Goal: Book appointment/travel/reservation

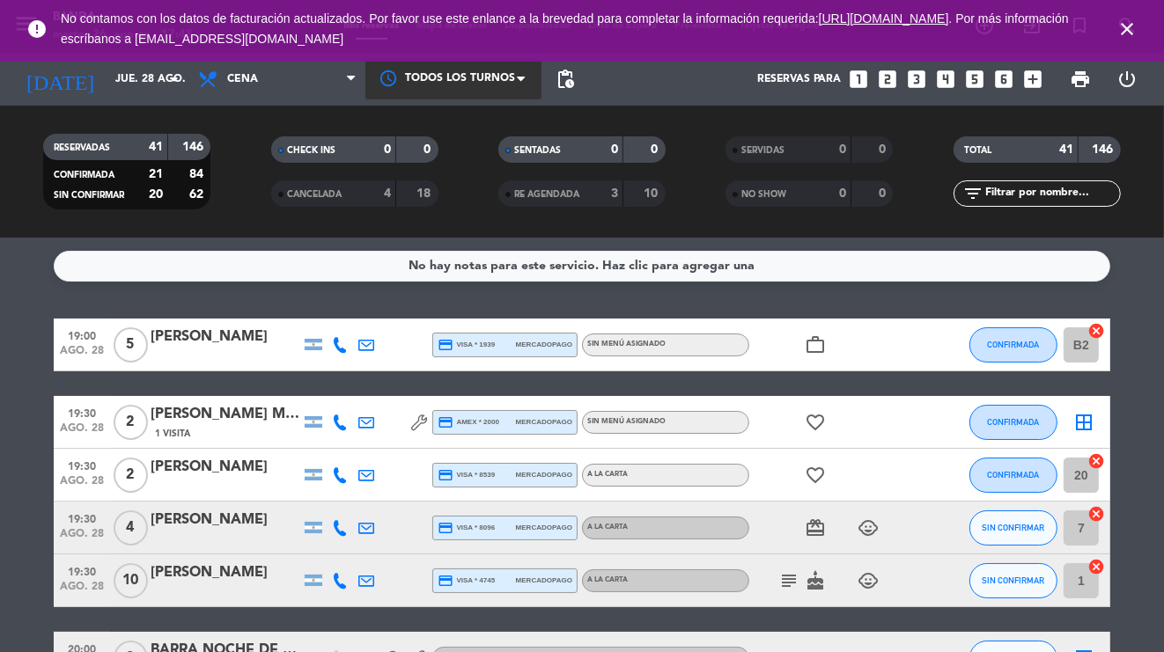
scroll to position [205, 0]
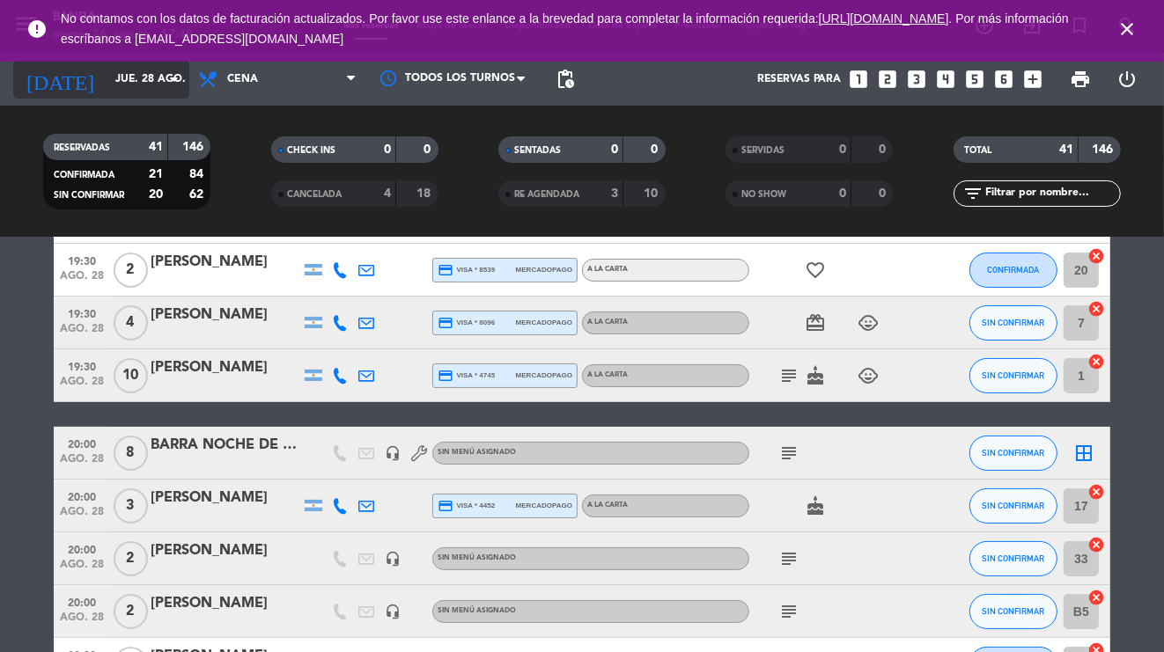
click at [141, 84] on input "jue. 28 ago." at bounding box center [181, 79] width 148 height 30
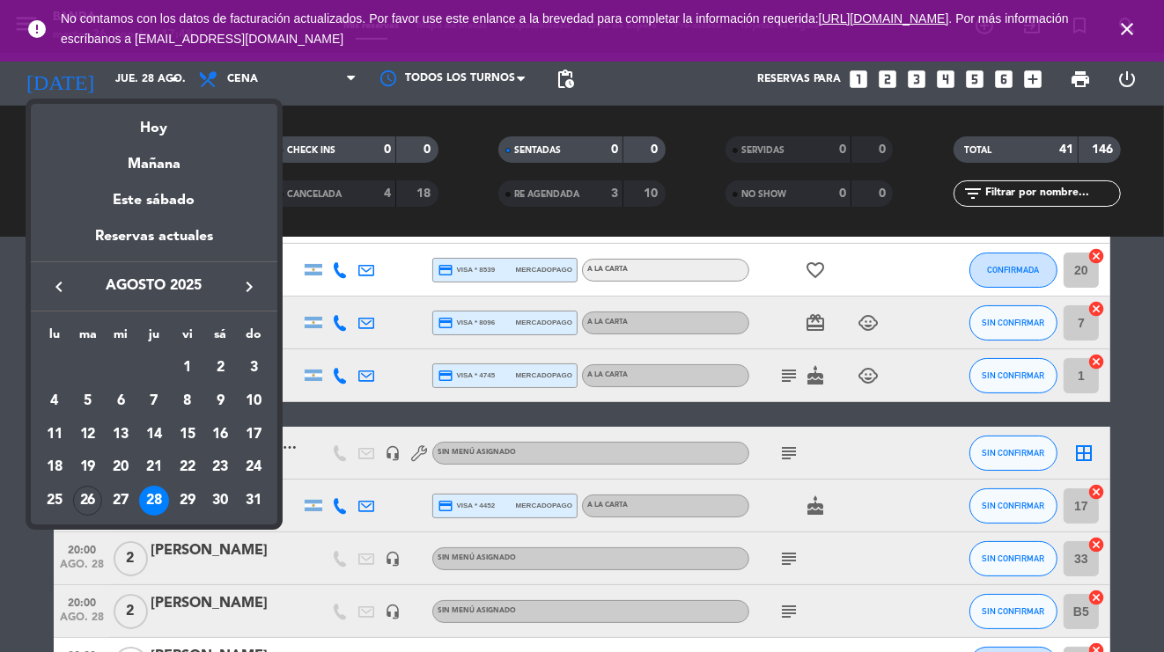
click at [254, 288] on icon "keyboard_arrow_right" at bounding box center [249, 286] width 21 height 21
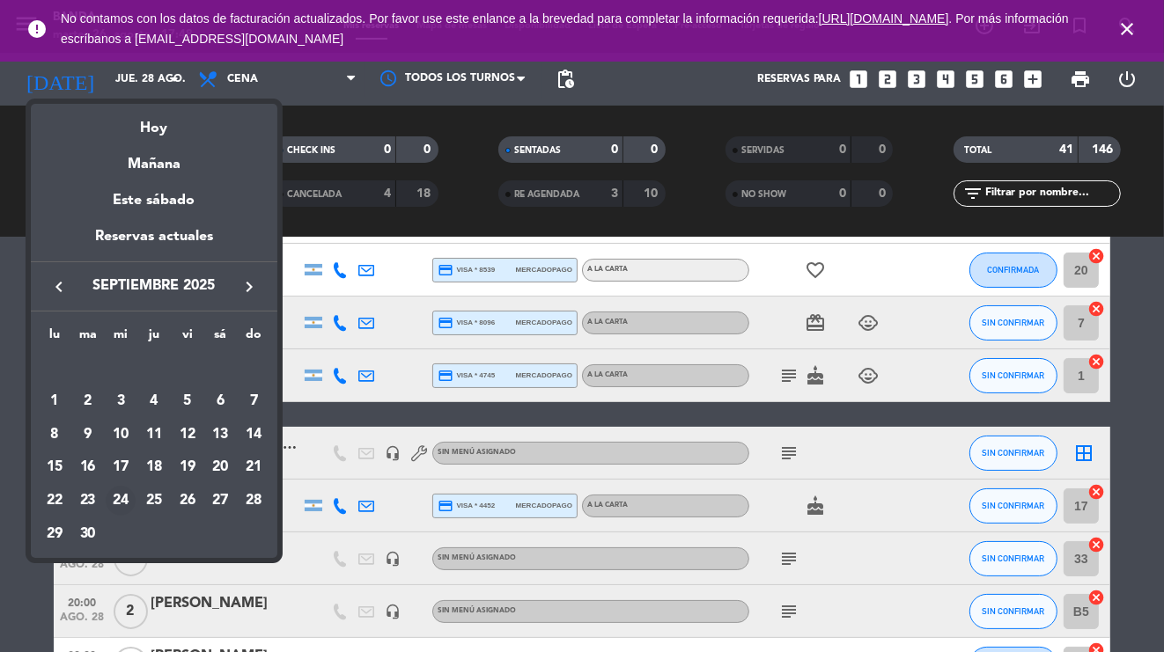
click at [121, 503] on div "24" at bounding box center [121, 501] width 30 height 30
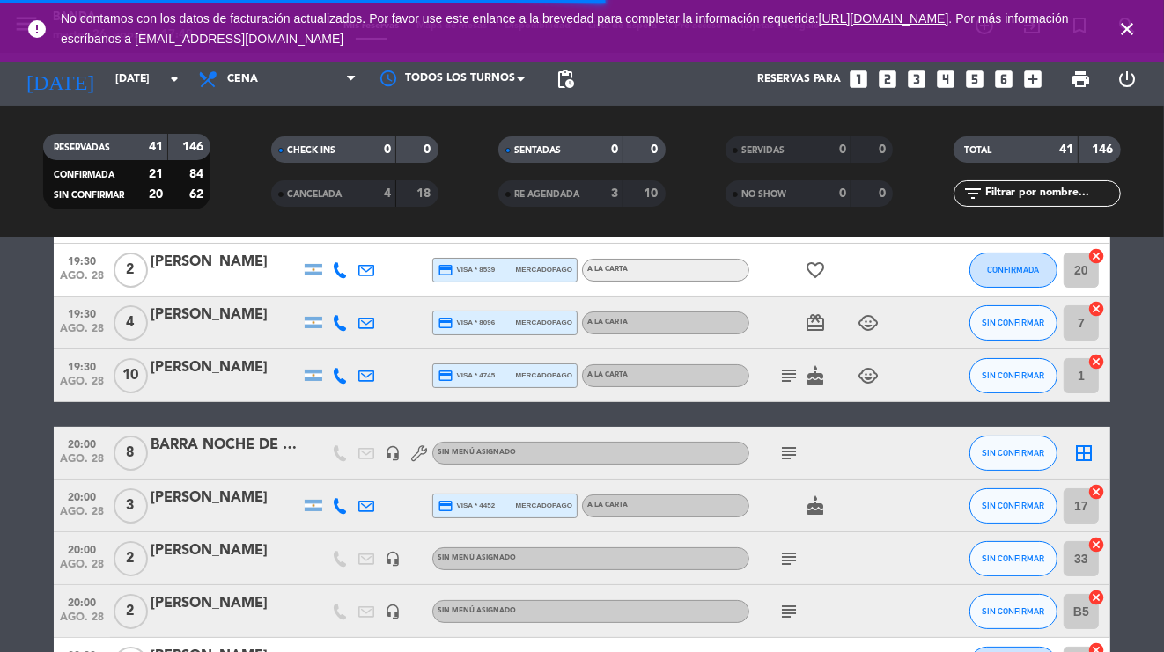
click at [1124, 29] on icon "close" at bounding box center [1126, 28] width 21 height 21
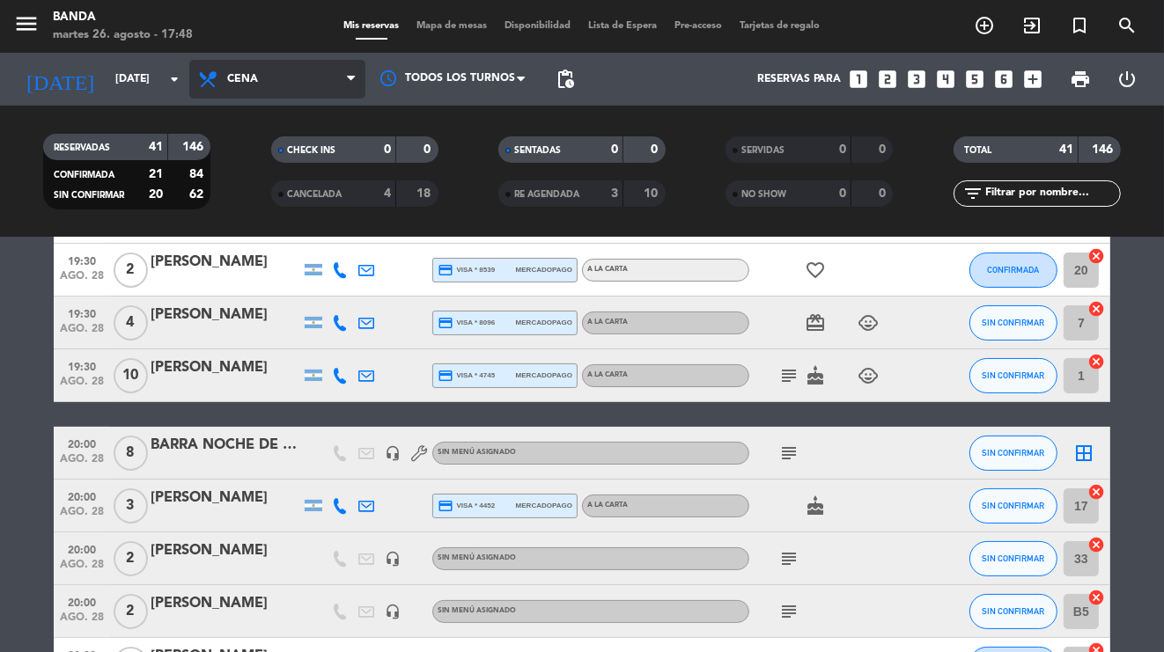
click at [241, 80] on span "Cena" at bounding box center [242, 79] width 31 height 12
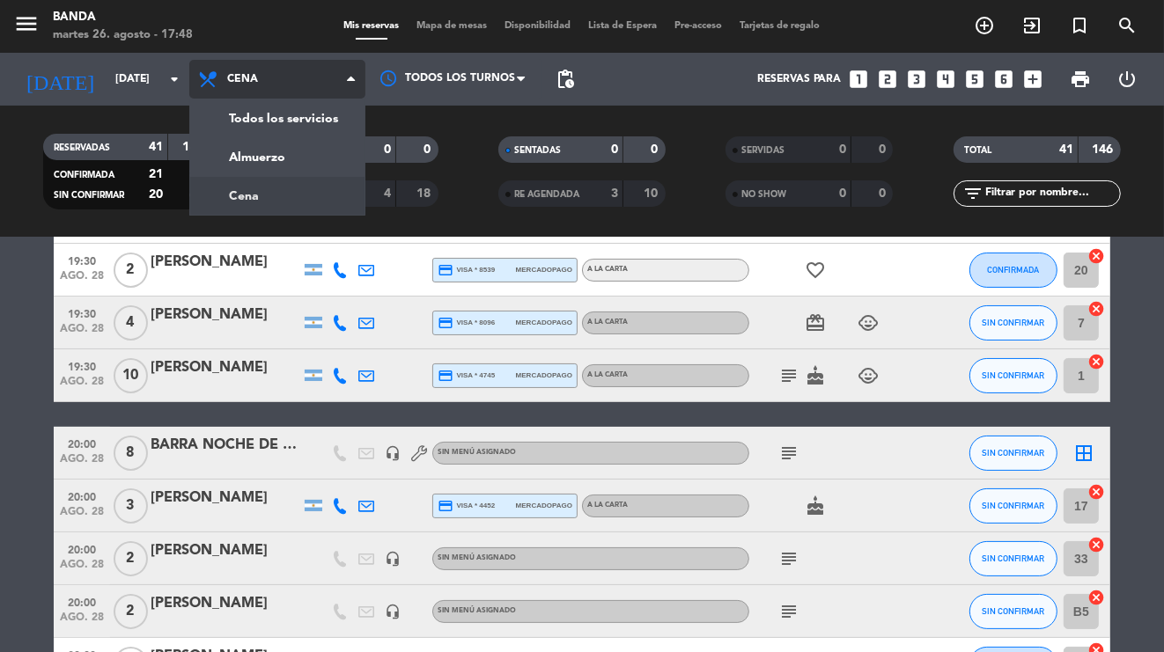
click at [268, 200] on div "menu Banda [DATE] 26. agosto - 17:48 Mis reservas Mapa de mesas Disponibilidad …" at bounding box center [582, 119] width 1164 height 238
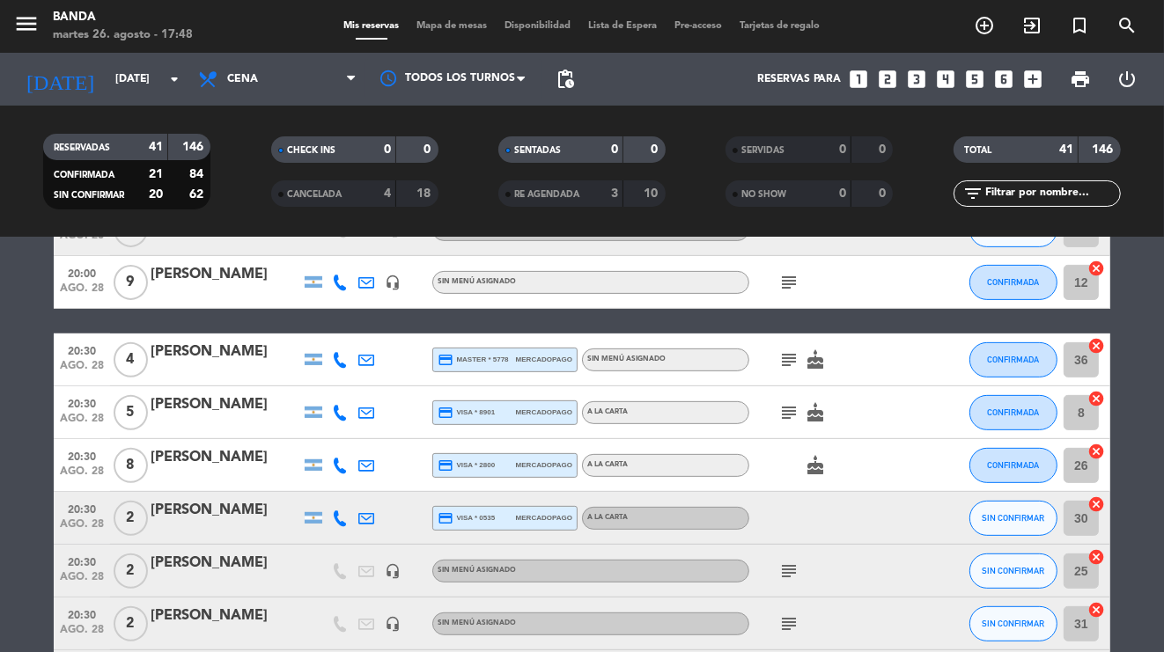
scroll to position [663, 0]
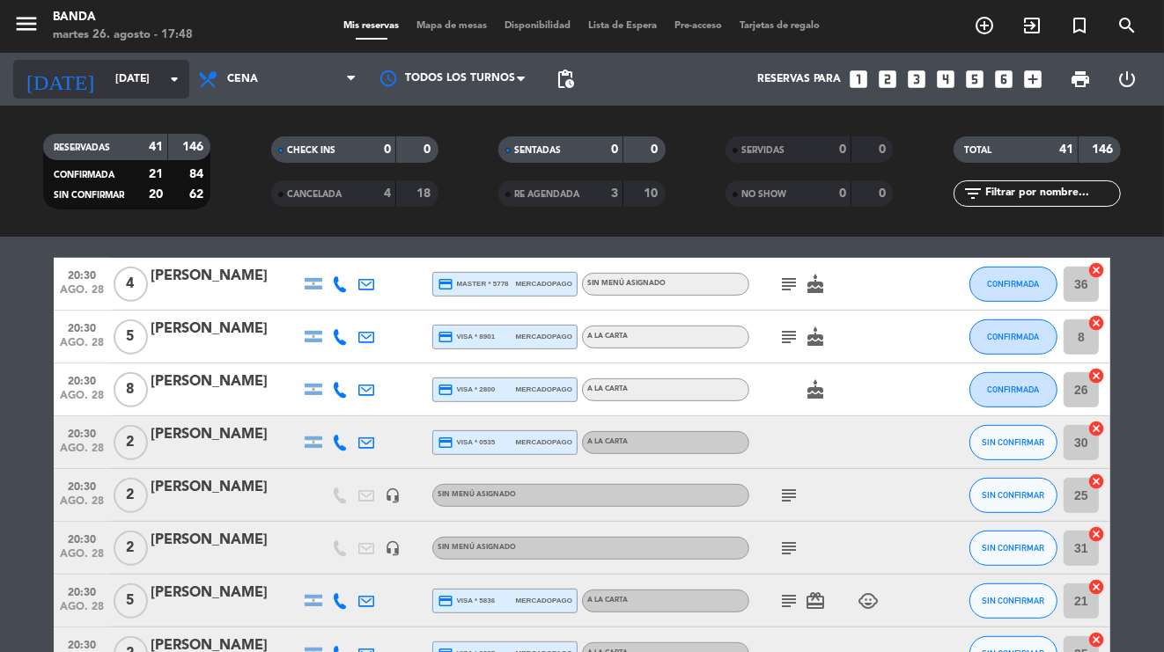
click at [134, 70] on input "[DATE]" at bounding box center [181, 79] width 148 height 30
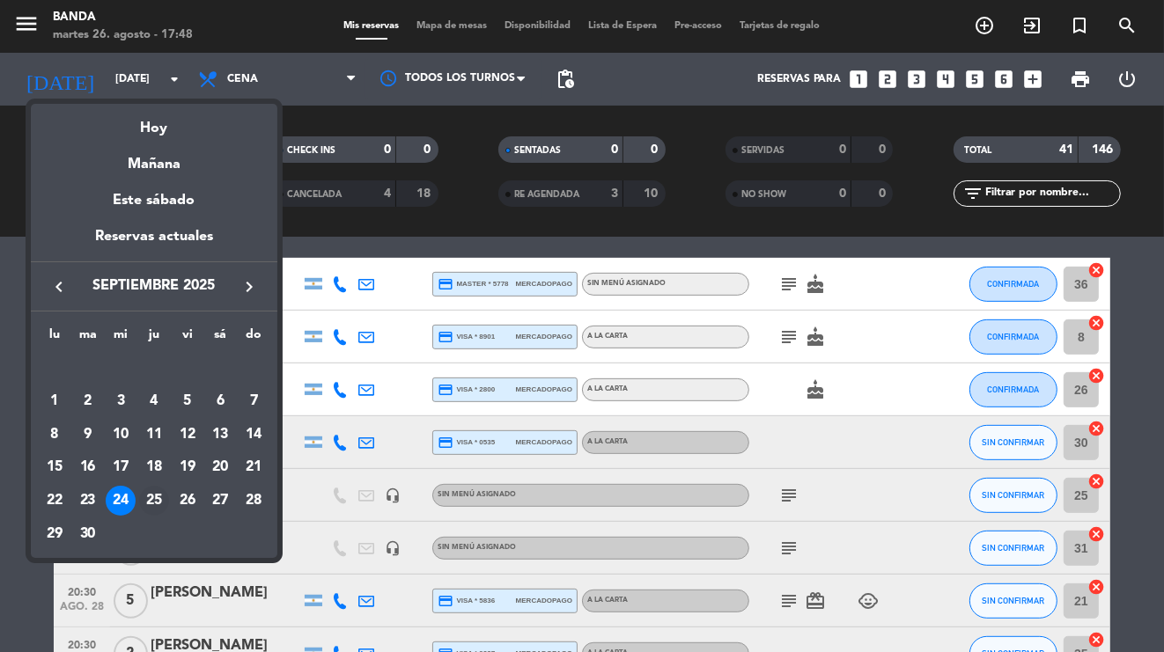
click at [143, 501] on div "25" at bounding box center [154, 501] width 30 height 30
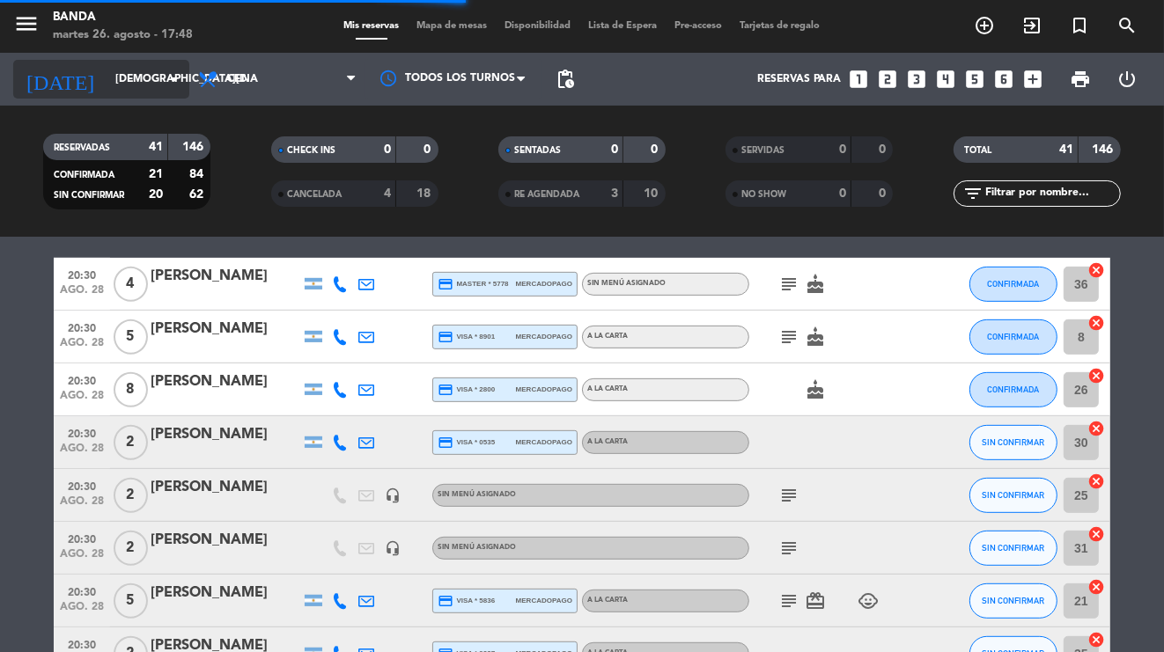
click at [133, 76] on input "[DEMOGRAPHIC_DATA][DATE]" at bounding box center [181, 79] width 148 height 30
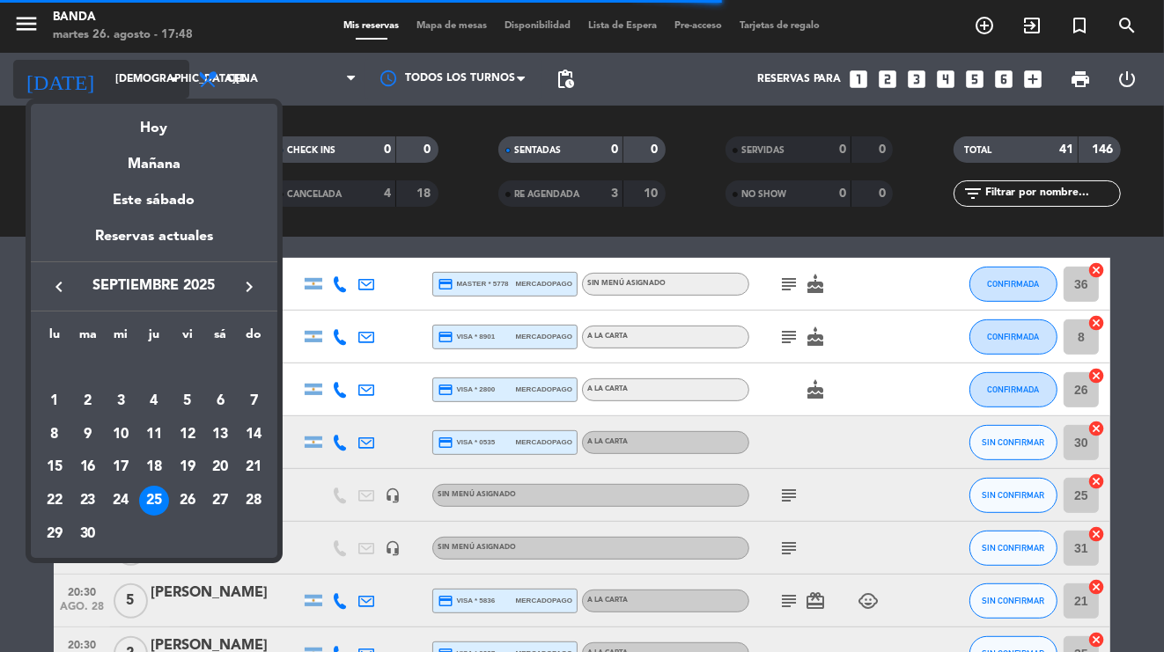
click at [133, 76] on div at bounding box center [582, 326] width 1164 height 652
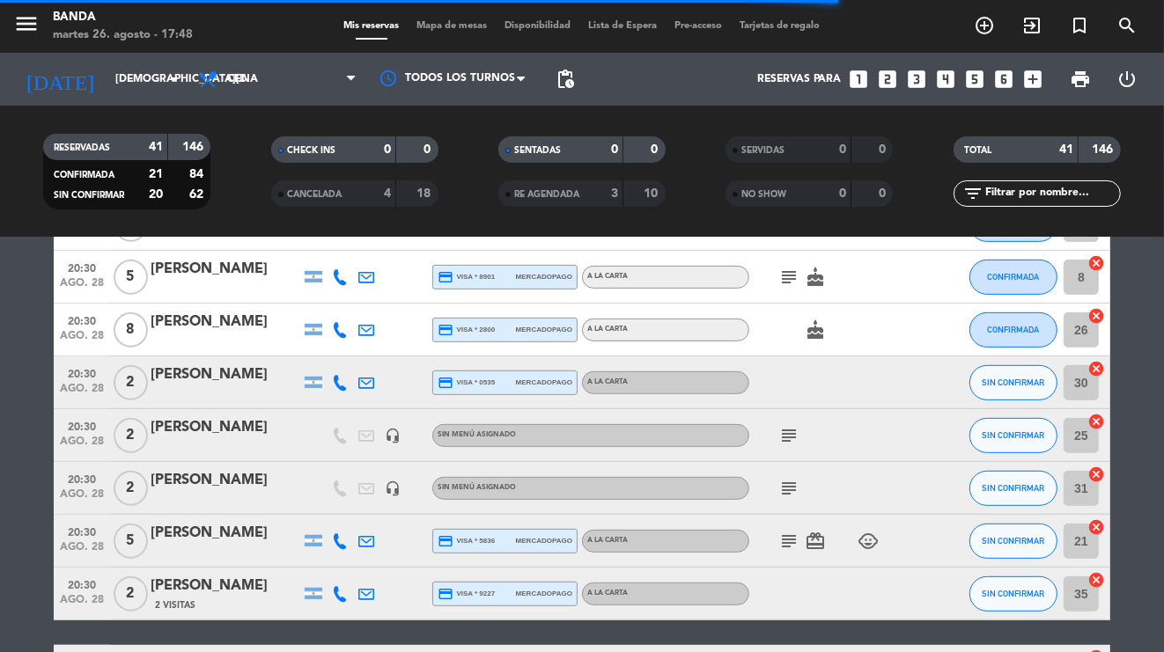
scroll to position [758, 0]
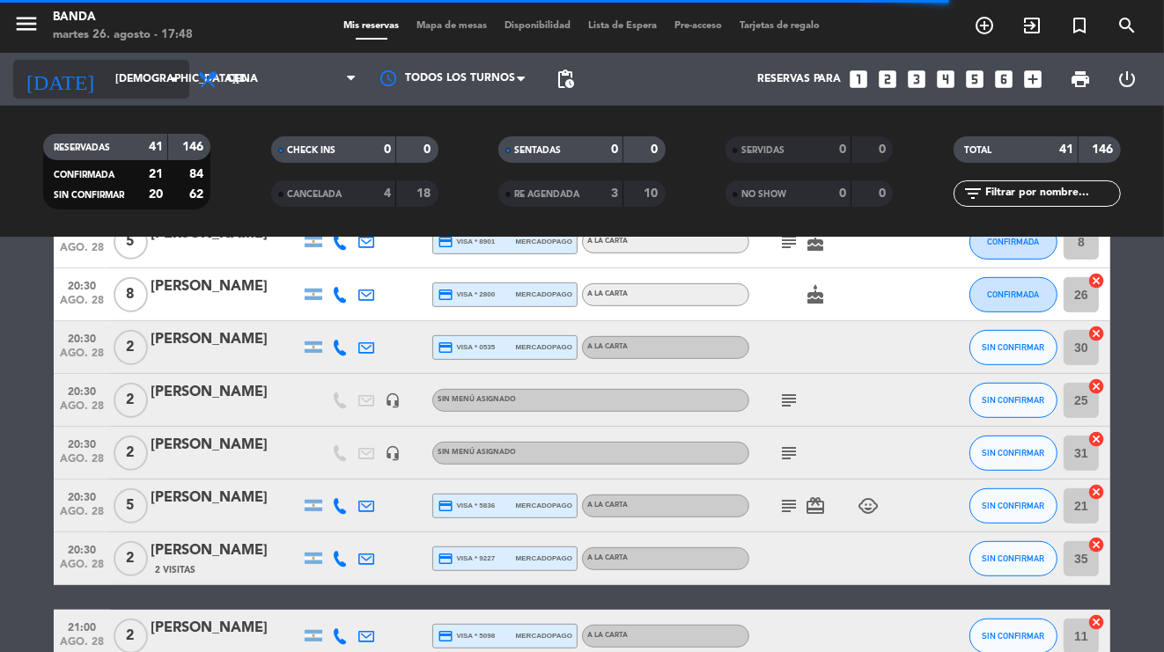
click at [156, 70] on input "[DEMOGRAPHIC_DATA][DATE]" at bounding box center [181, 79] width 148 height 30
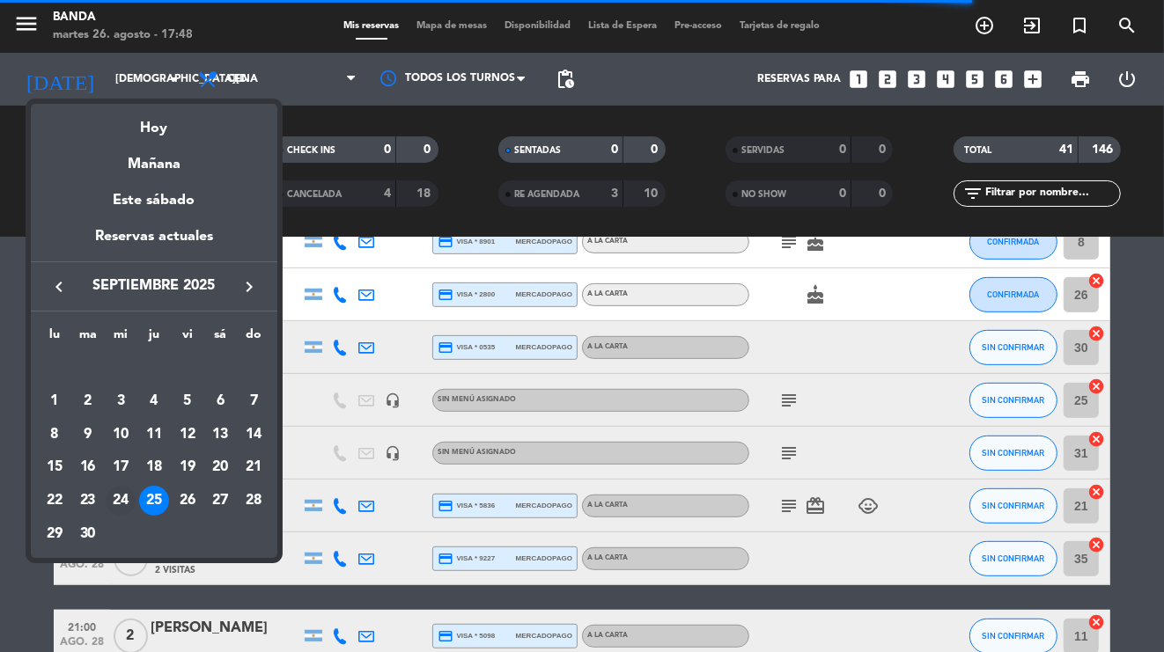
click at [120, 503] on div "24" at bounding box center [121, 501] width 30 height 30
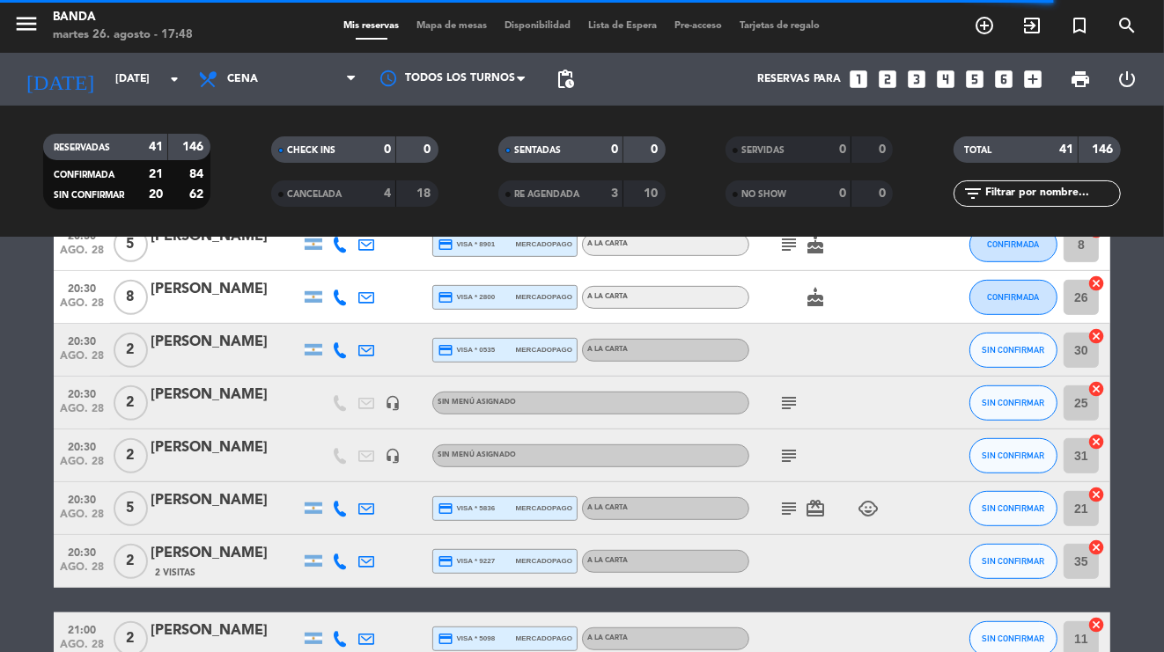
scroll to position [0, 0]
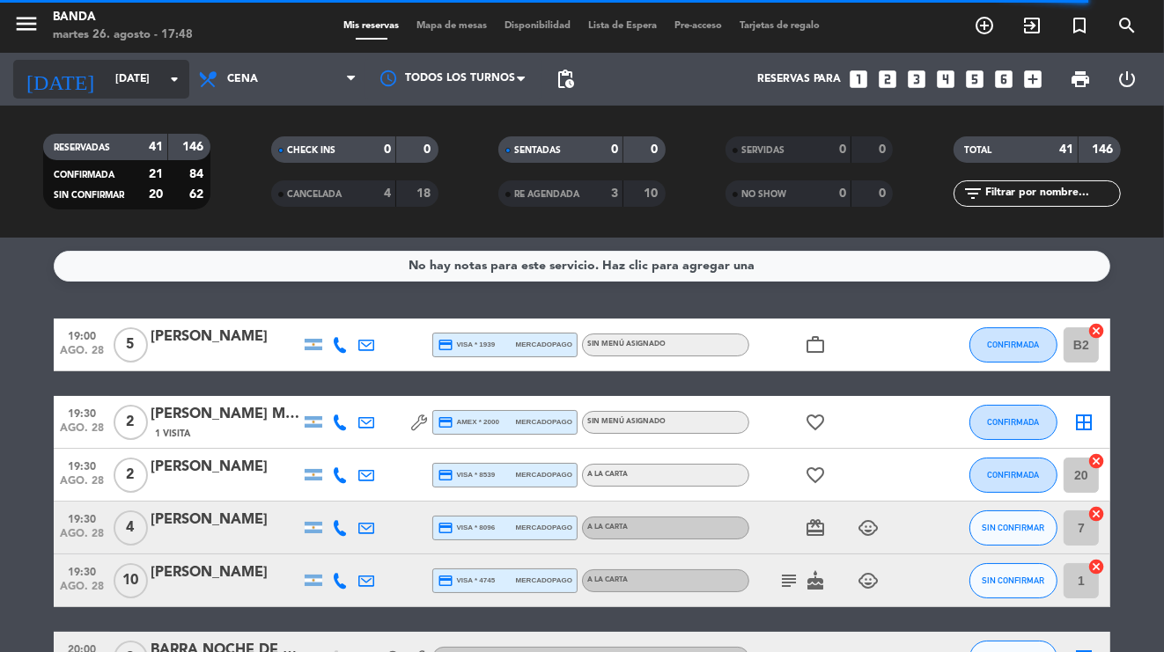
click at [146, 77] on input "[DATE]" at bounding box center [181, 79] width 148 height 30
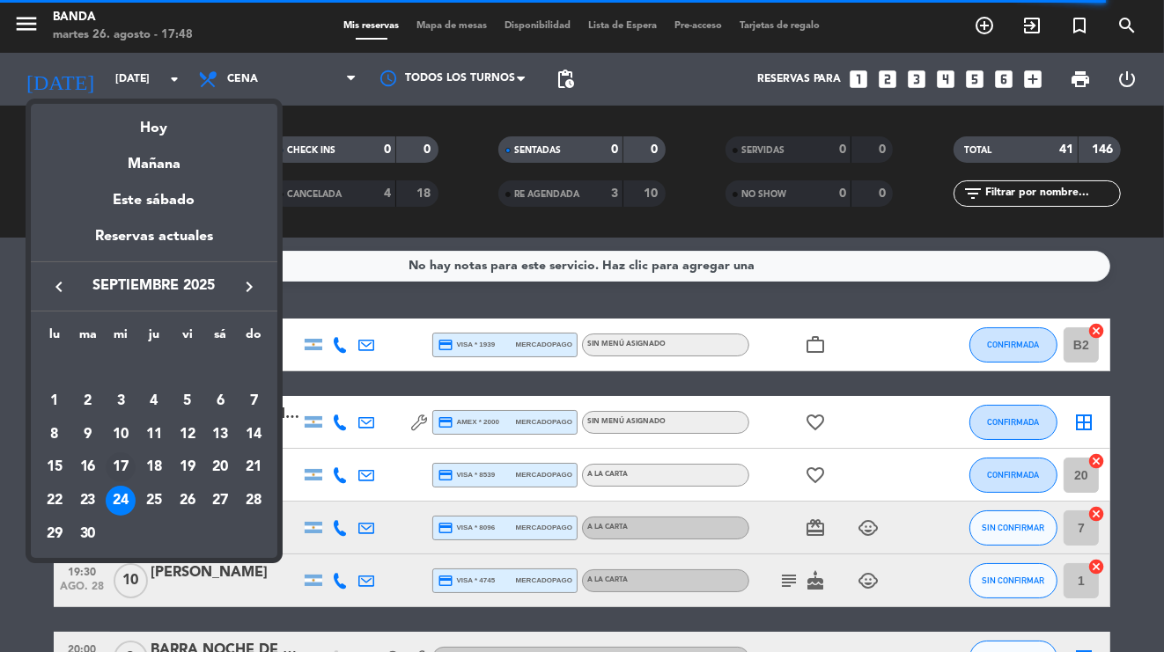
click at [121, 470] on div "17" at bounding box center [121, 467] width 30 height 30
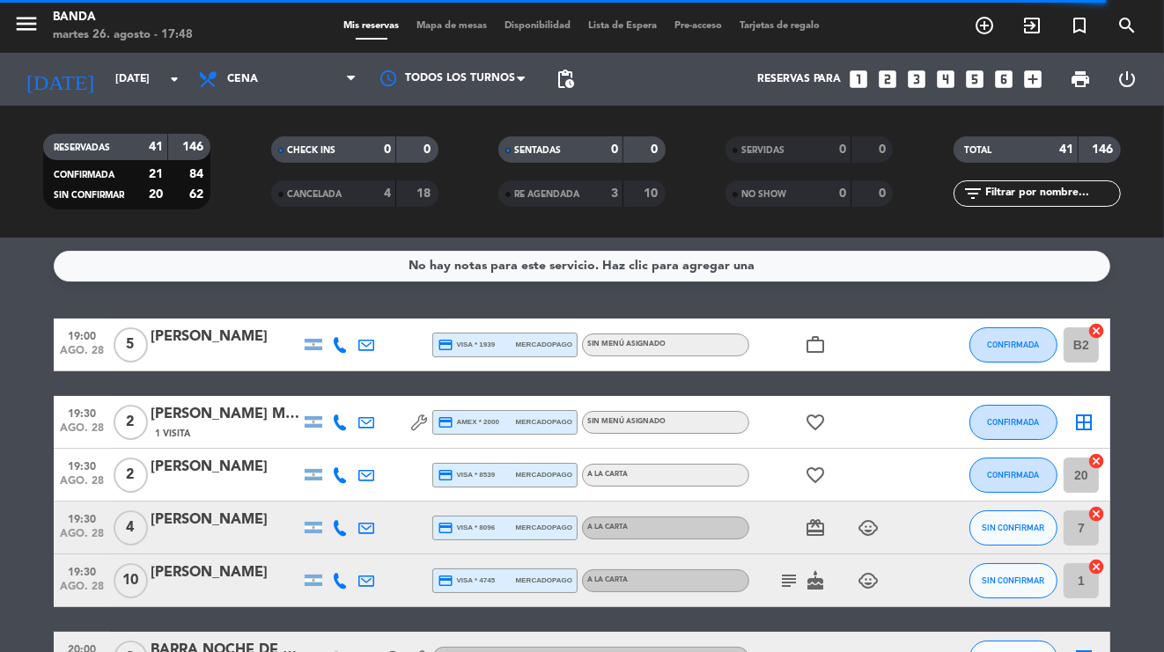
type input "[DATE]"
